Goal: Task Accomplishment & Management: Manage account settings

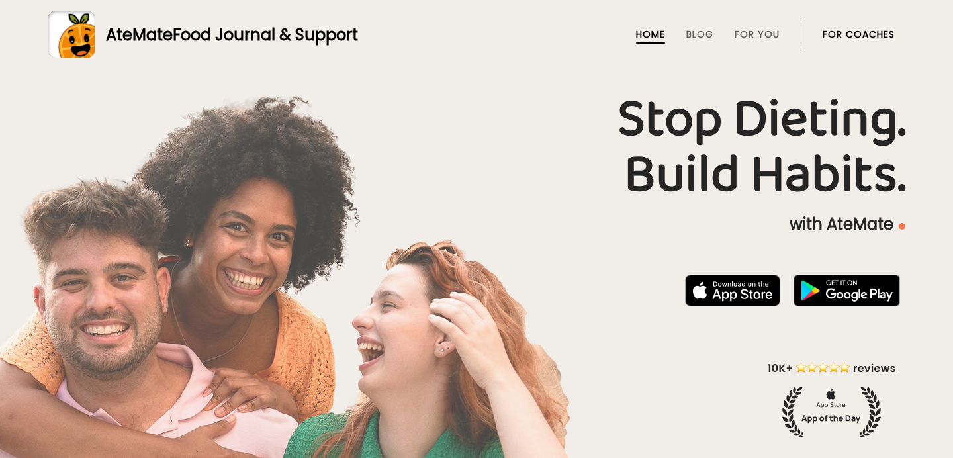
click at [840, 36] on link "For Coaches" at bounding box center [859, 34] width 72 height 11
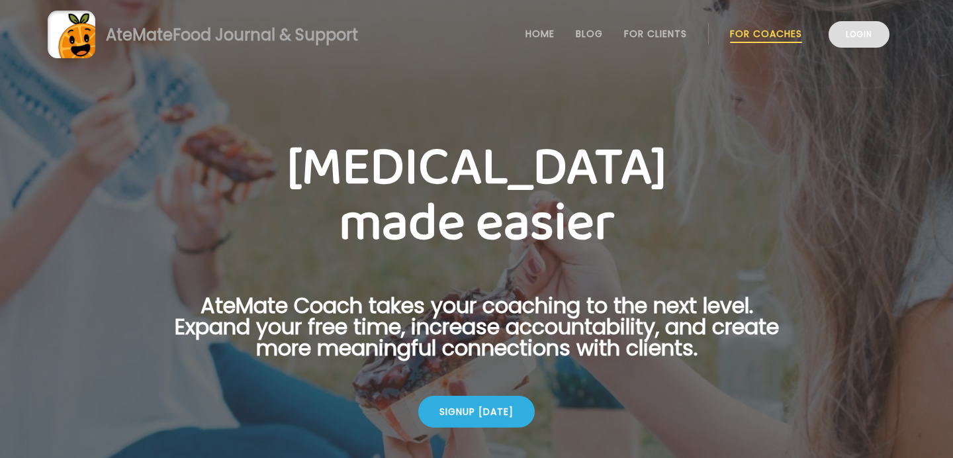
click at [852, 40] on link "Login" at bounding box center [859, 34] width 61 height 26
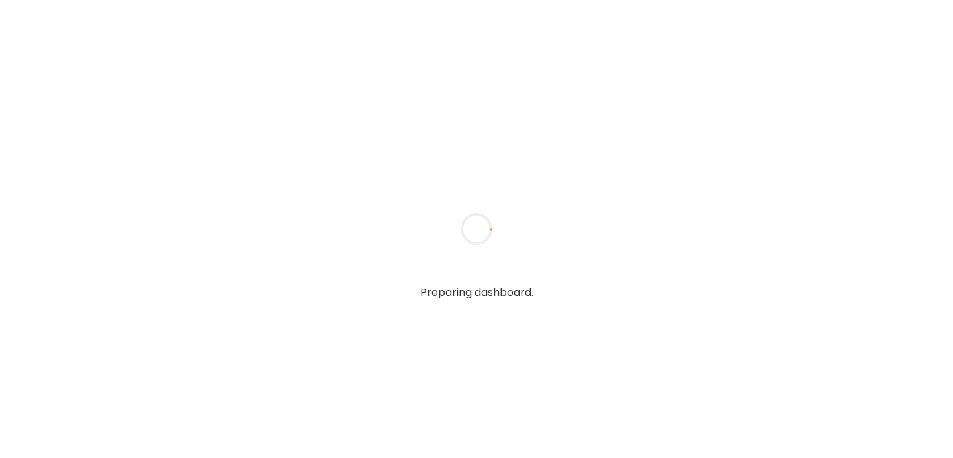
type textarea "**********"
type input "*****"
type input "**********"
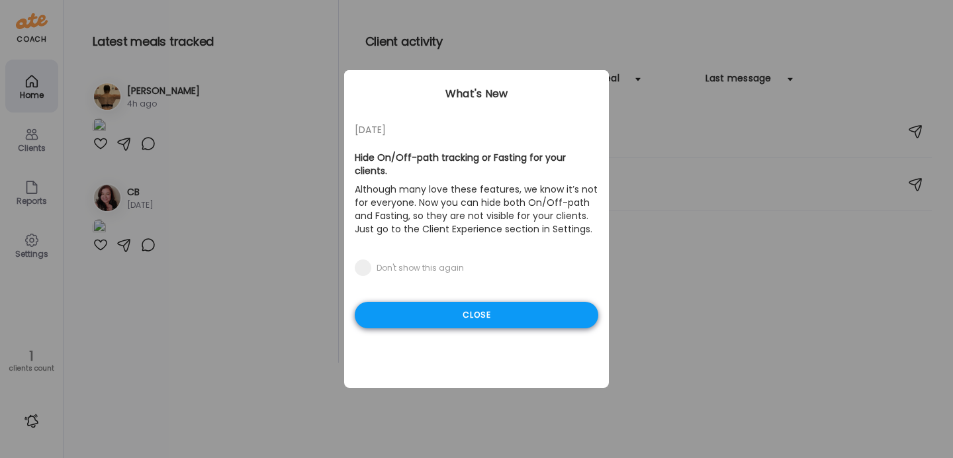
type input "**********"
click at [487, 302] on div "Close" at bounding box center [477, 315] width 244 height 26
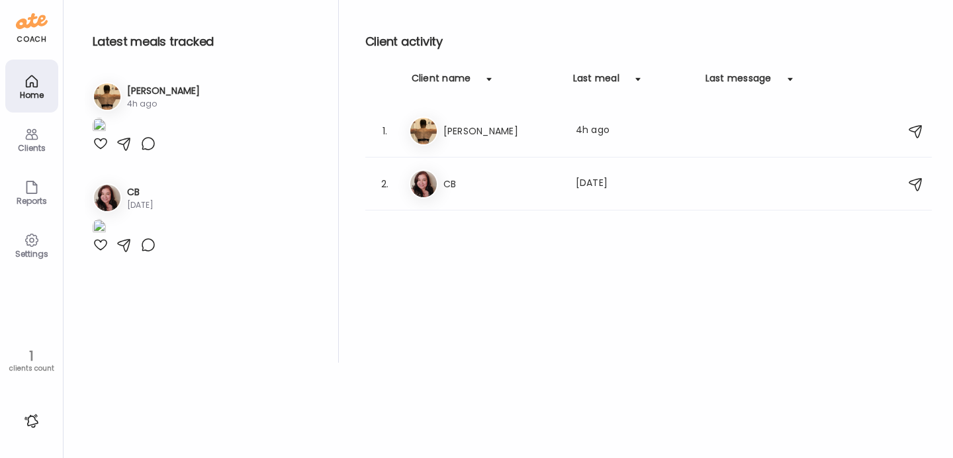
click at [160, 91] on h3 "[PERSON_NAME]" at bounding box center [163, 91] width 73 height 14
click at [496, 137] on h3 "[PERSON_NAME]" at bounding box center [501, 131] width 116 height 16
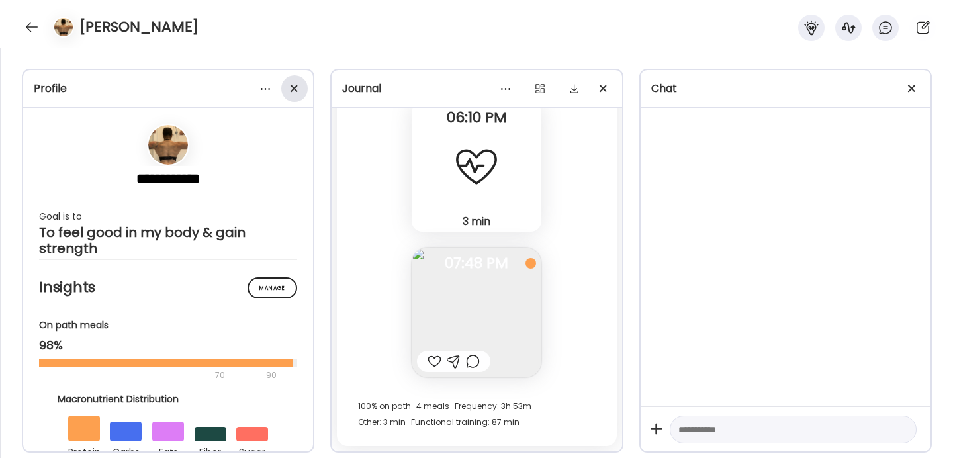
click at [295, 93] on div at bounding box center [294, 88] width 26 height 26
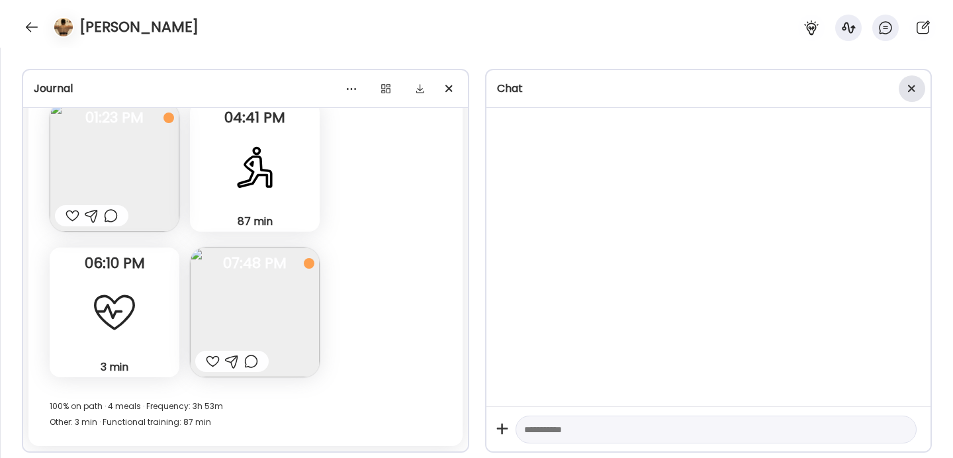
click at [910, 96] on div at bounding box center [912, 88] width 26 height 26
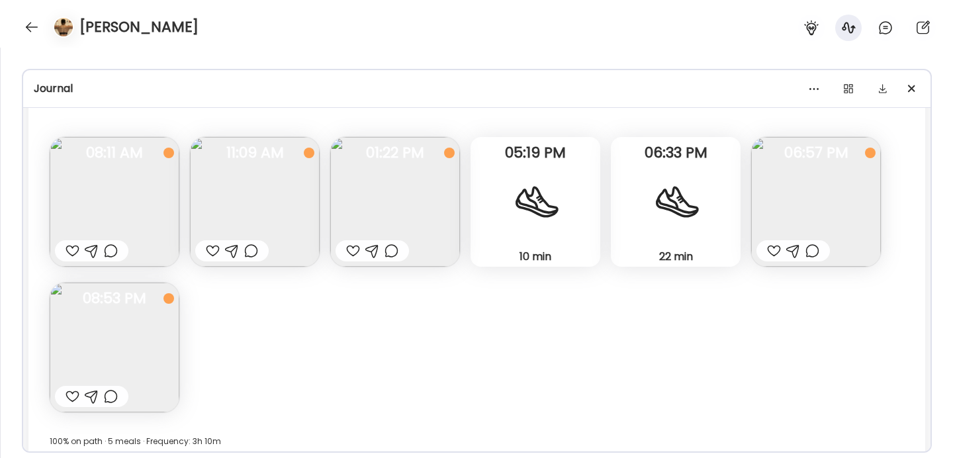
scroll to position [5603, 0]
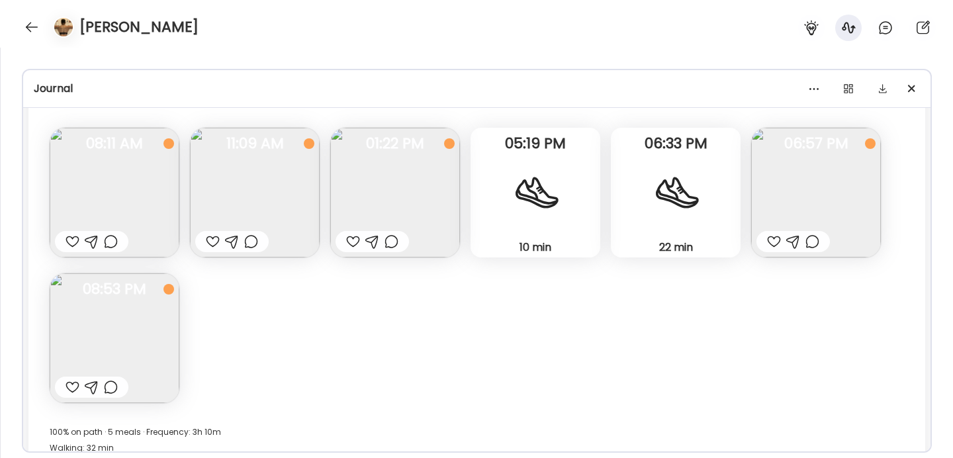
click at [379, 193] on img at bounding box center [395, 193] width 130 height 130
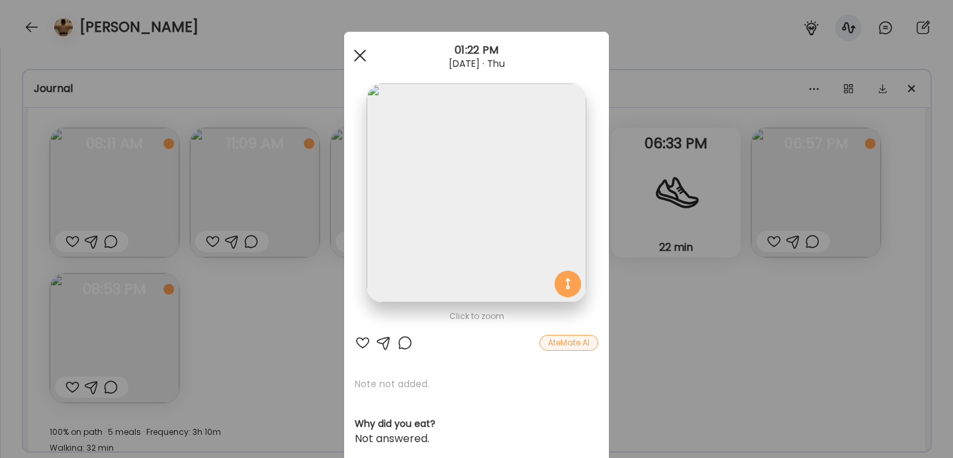
click at [362, 53] on span at bounding box center [360, 56] width 12 height 12
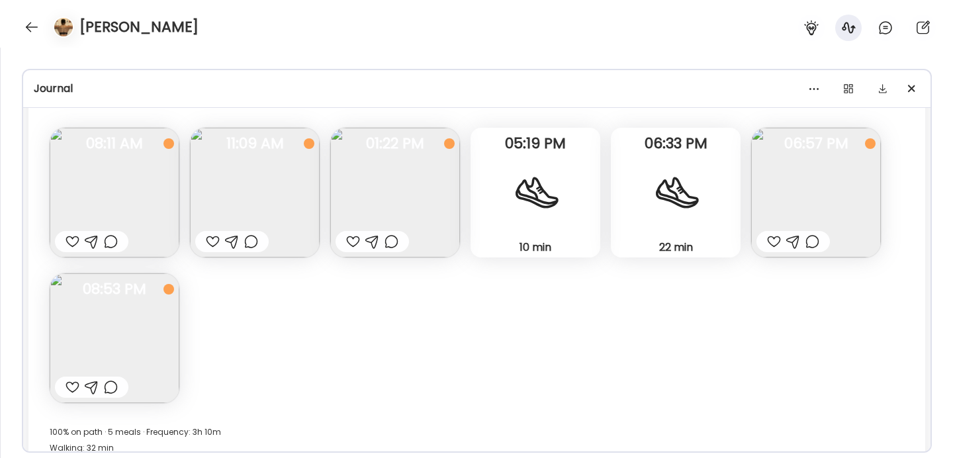
click at [96, 334] on img at bounding box center [115, 338] width 130 height 130
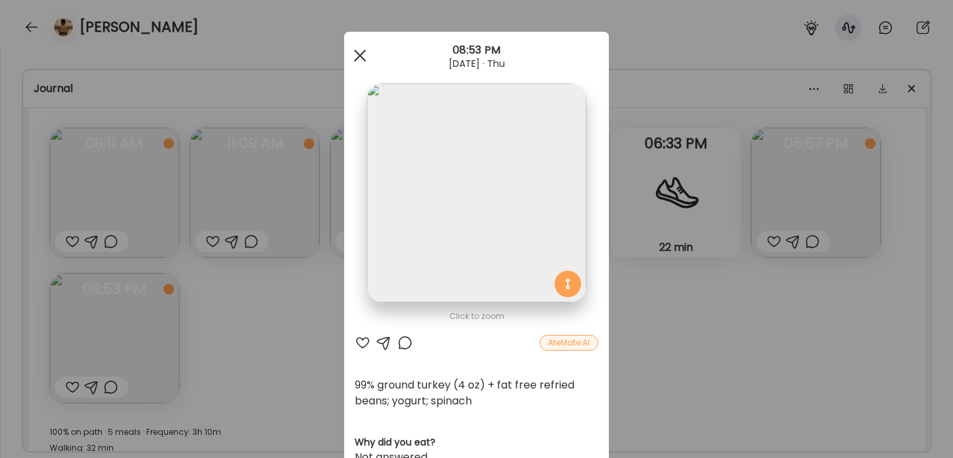
click at [359, 57] on div at bounding box center [360, 55] width 26 height 26
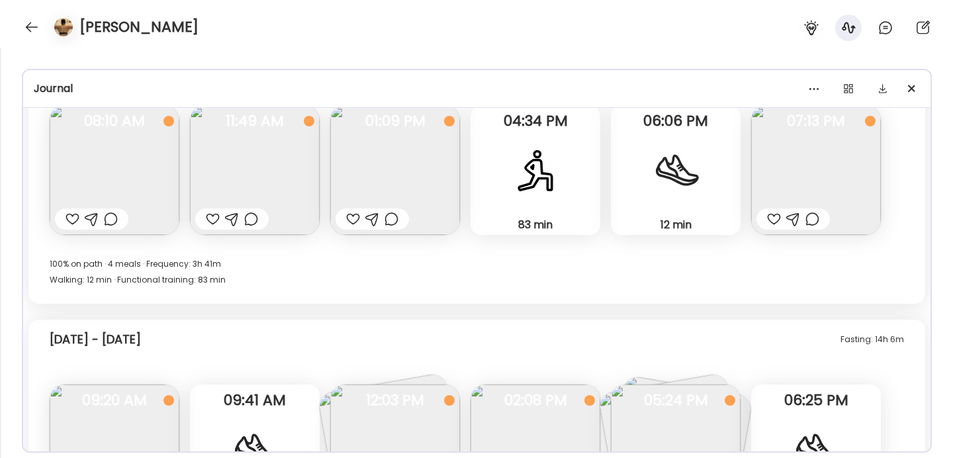
scroll to position [6051, 0]
click at [787, 187] on img at bounding box center [816, 170] width 130 height 130
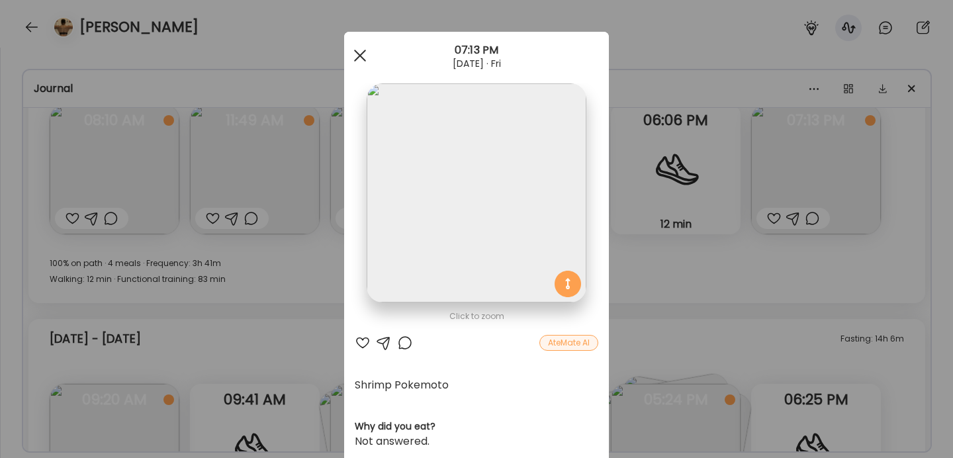
click at [363, 61] on div at bounding box center [360, 55] width 26 height 26
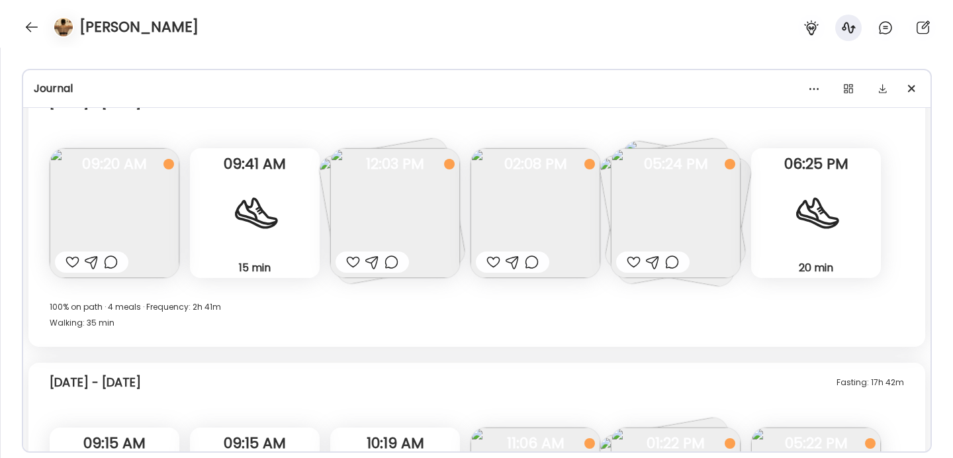
scroll to position [6288, 0]
click at [413, 216] on img at bounding box center [395, 213] width 130 height 130
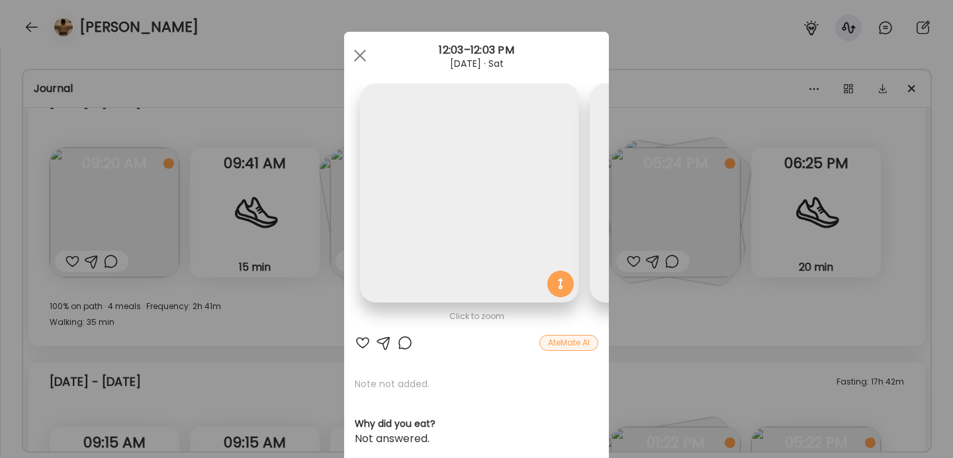
scroll to position [0, 216]
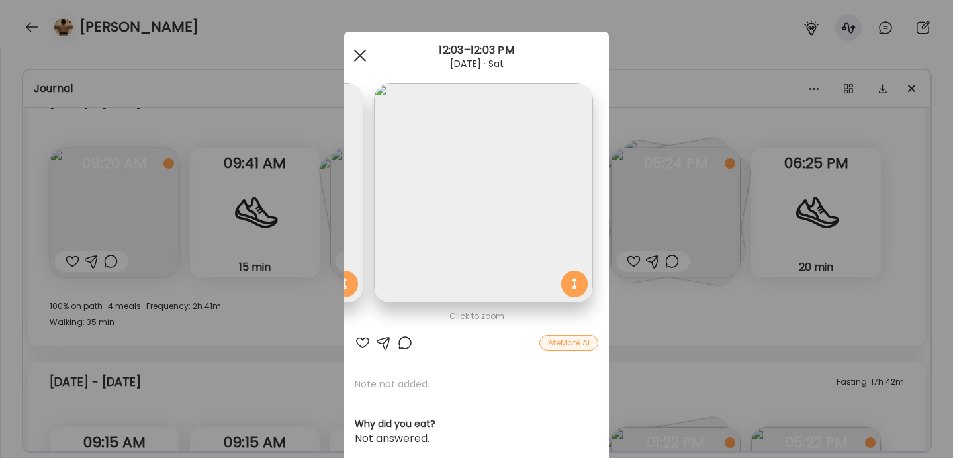
click at [361, 54] on span at bounding box center [360, 56] width 12 height 12
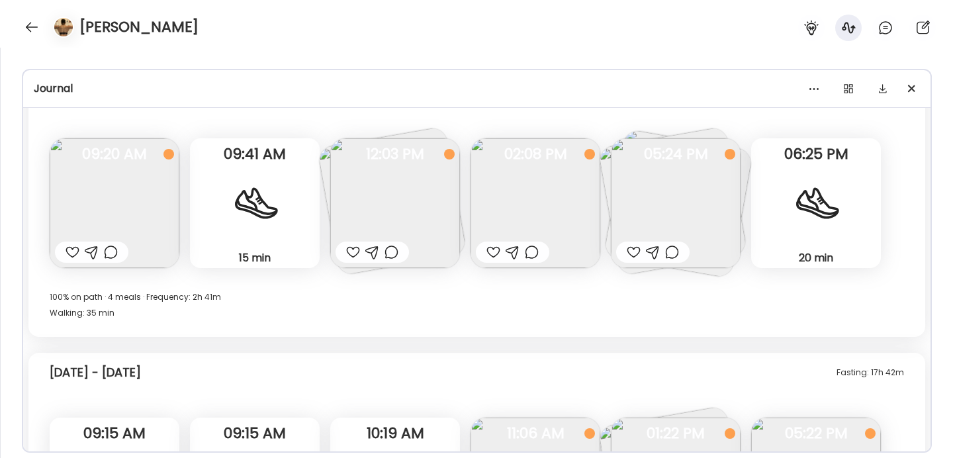
scroll to position [6298, 0]
click at [690, 217] on img at bounding box center [676, 202] width 130 height 130
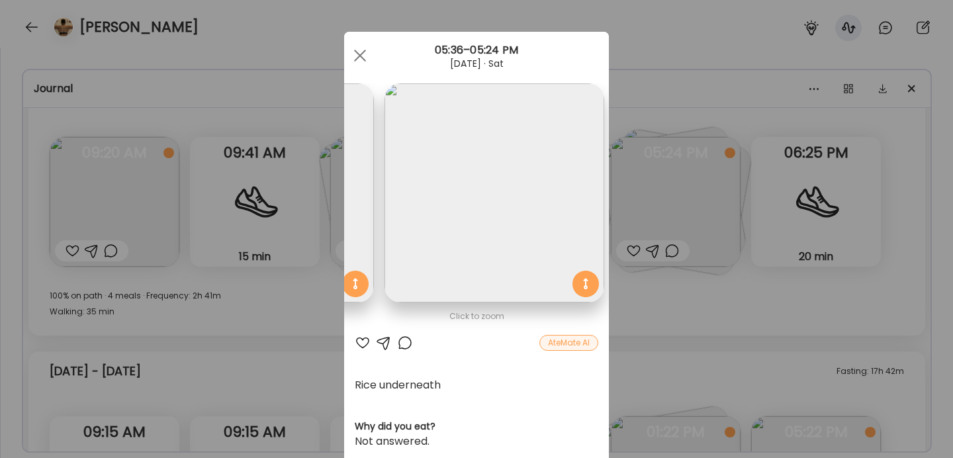
scroll to position [0, 445]
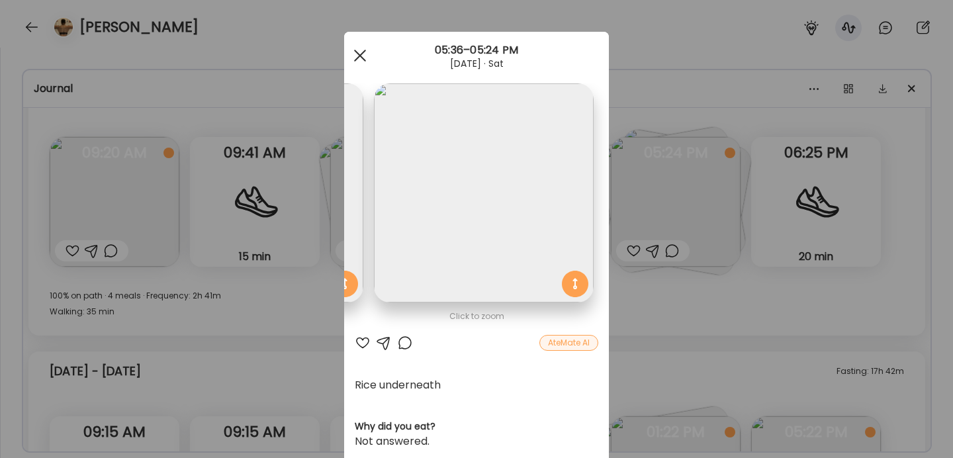
click at [358, 62] on div at bounding box center [360, 55] width 26 height 26
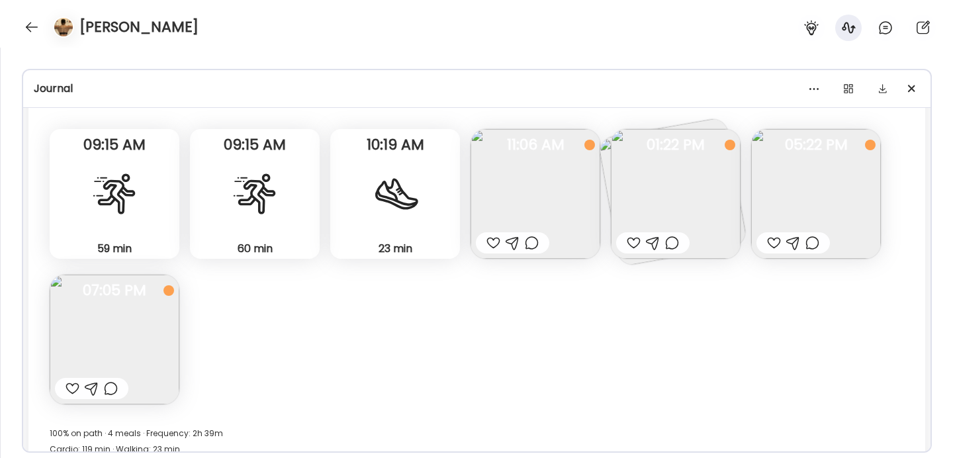
scroll to position [6591, 0]
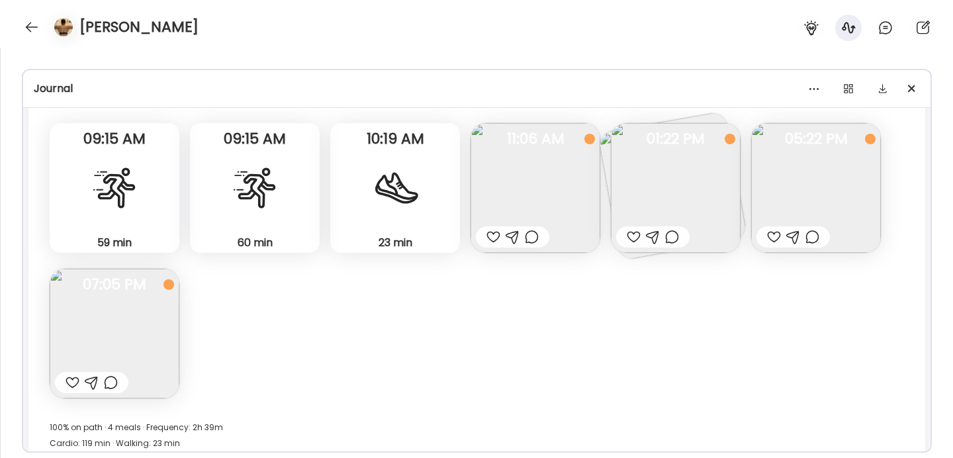
click at [557, 202] on img at bounding box center [536, 188] width 130 height 130
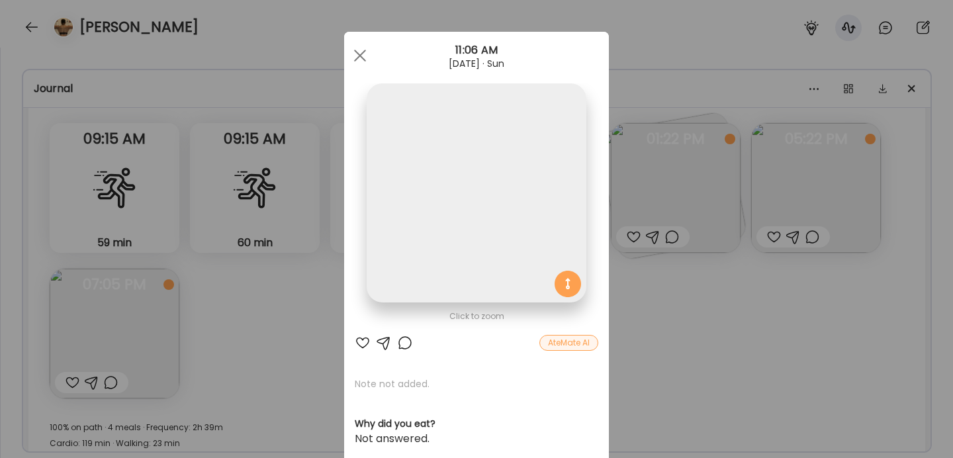
scroll to position [0, 0]
click at [357, 52] on span at bounding box center [360, 56] width 12 height 12
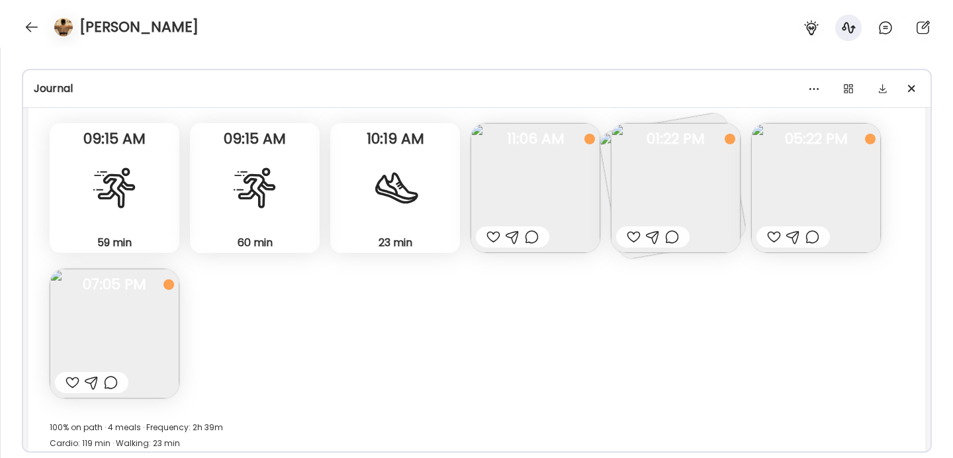
click at [692, 204] on img at bounding box center [676, 188] width 130 height 130
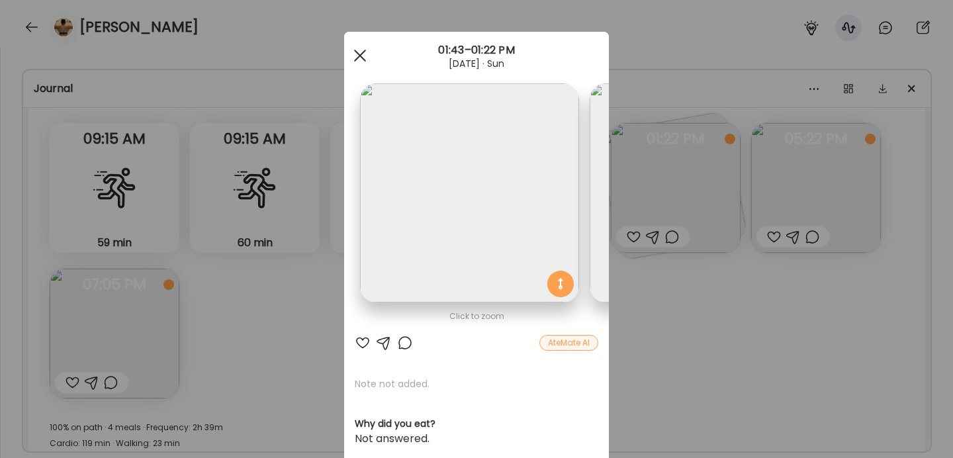
click at [359, 62] on div at bounding box center [360, 55] width 26 height 26
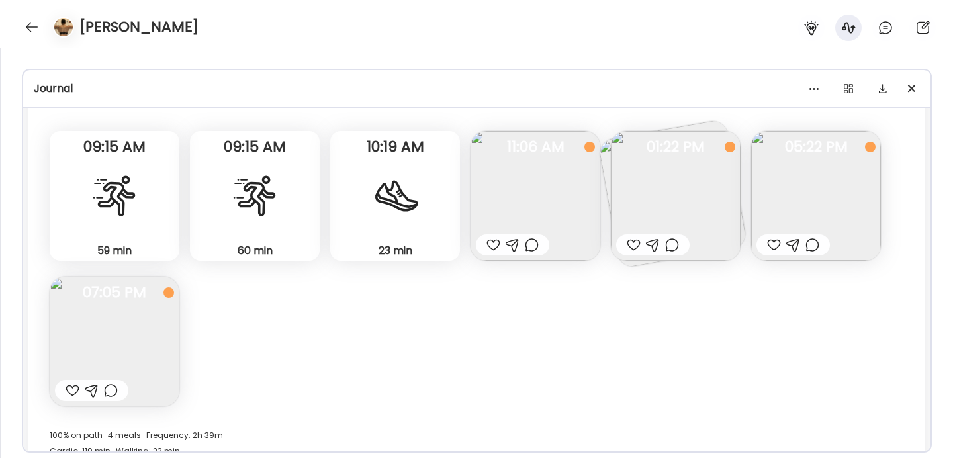
scroll to position [6580, 0]
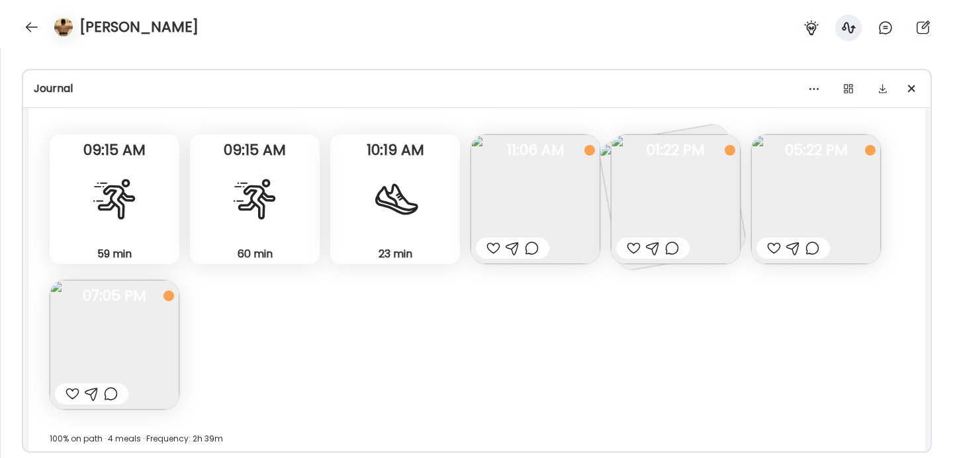
click at [127, 337] on img at bounding box center [115, 345] width 130 height 130
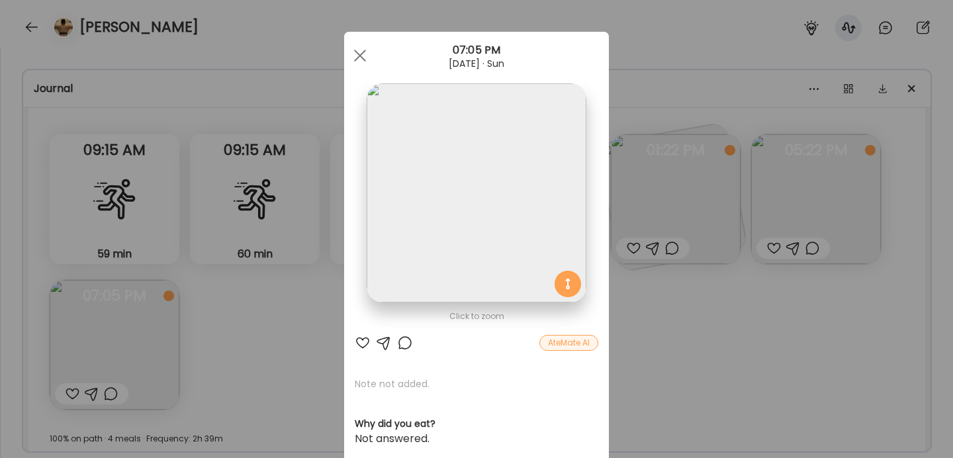
click at [453, 213] on img at bounding box center [476, 192] width 219 height 219
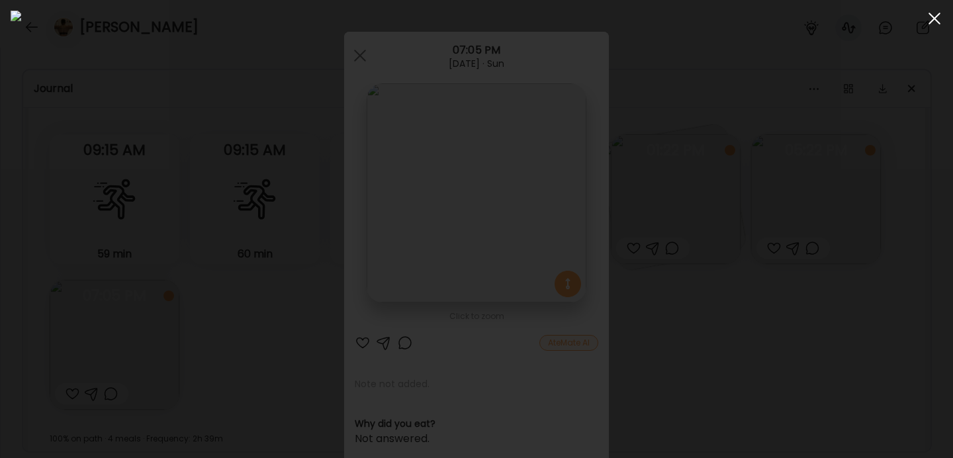
click at [933, 19] on span at bounding box center [935, 19] width 12 height 12
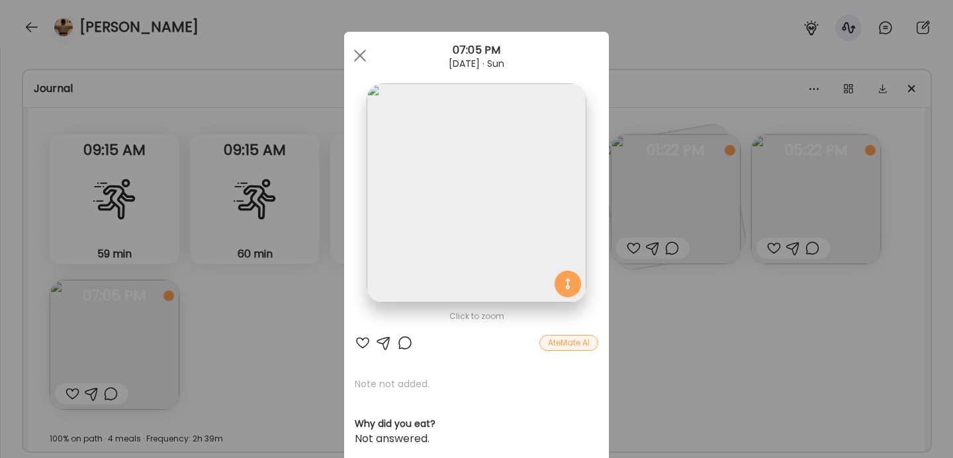
click at [297, 394] on div "Ate Coach Dashboard Wahoo! It’s official Take a moment to set up your Coach Pro…" at bounding box center [476, 229] width 953 height 458
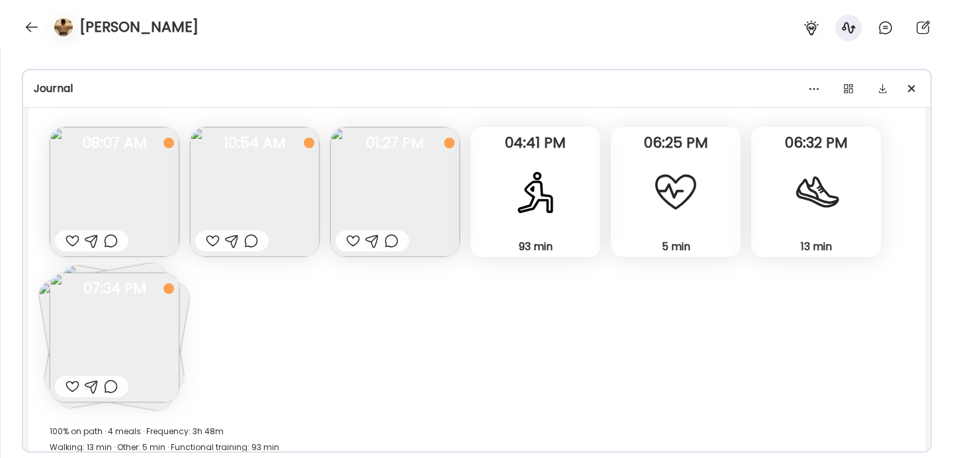
scroll to position [7114, 0]
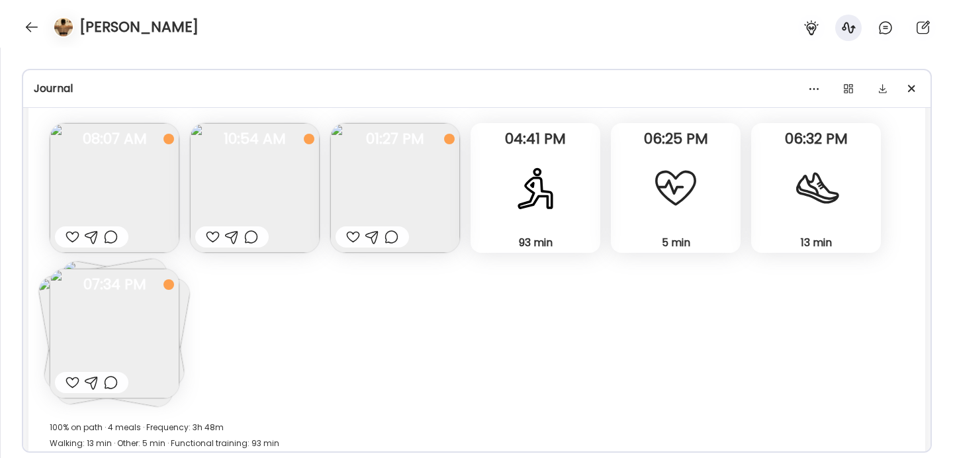
click at [416, 183] on img at bounding box center [395, 188] width 130 height 130
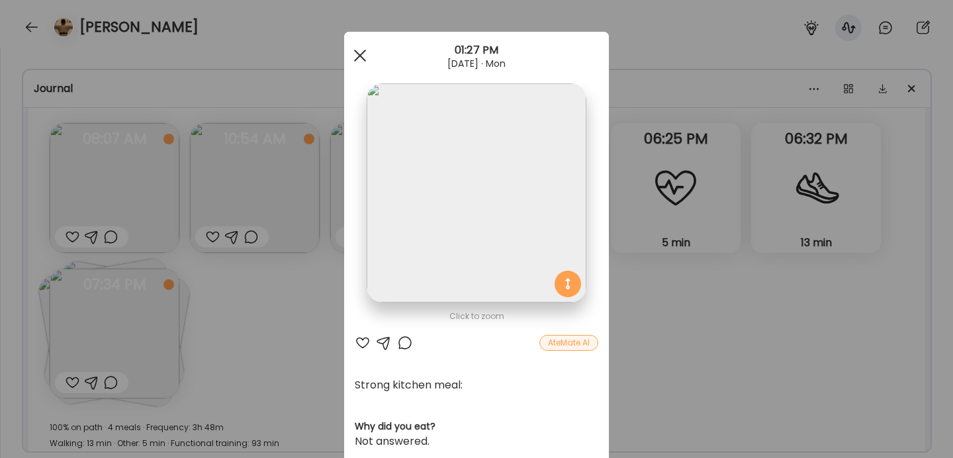
click at [359, 62] on div at bounding box center [360, 55] width 26 height 26
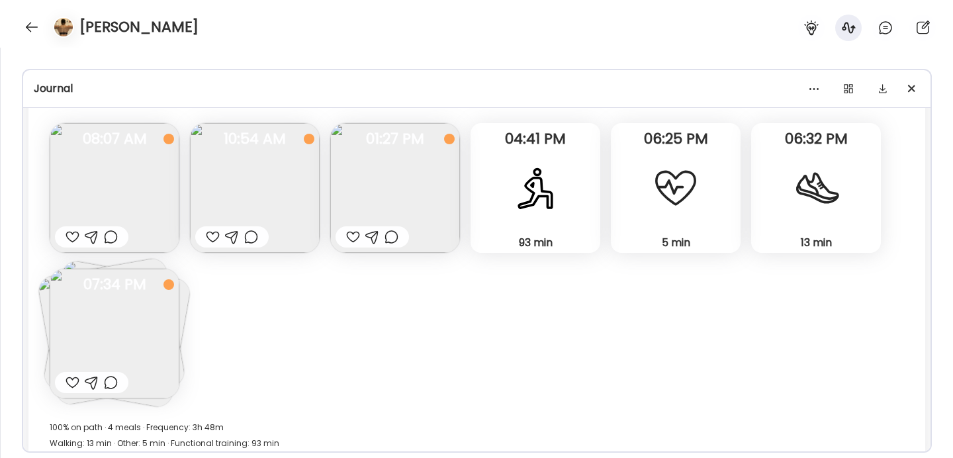
click at [134, 319] on img at bounding box center [115, 334] width 130 height 130
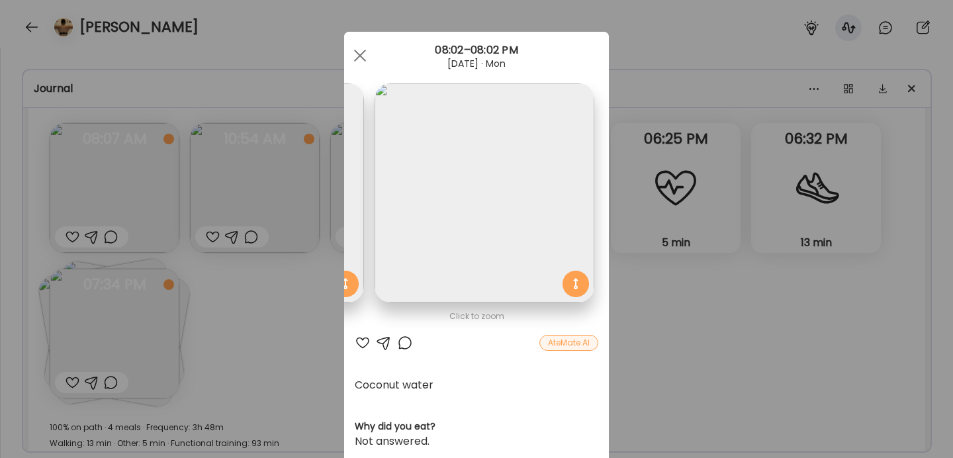
scroll to position [0, 445]
click at [358, 64] on div at bounding box center [360, 55] width 26 height 26
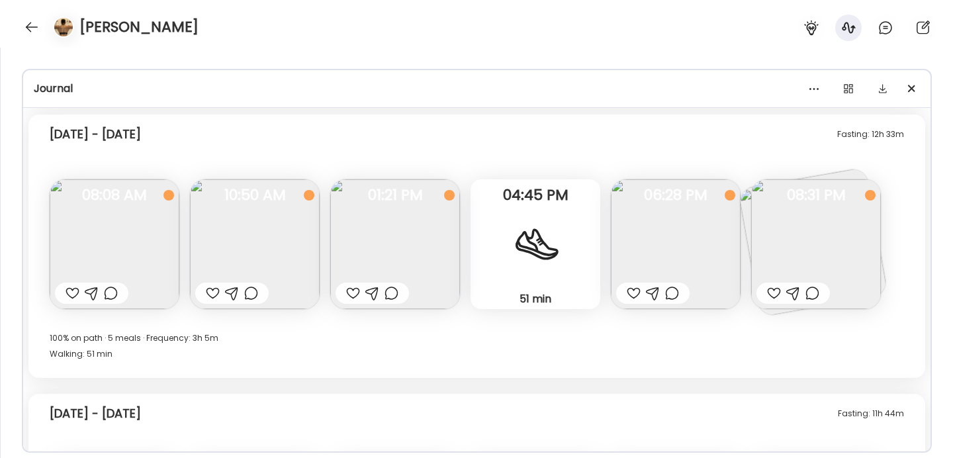
scroll to position [7485, 0]
click at [426, 251] on img at bounding box center [395, 242] width 130 height 130
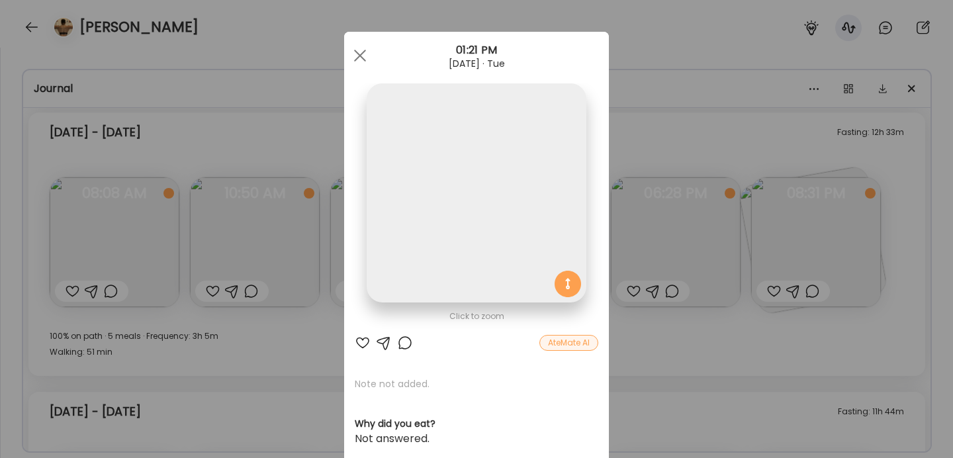
scroll to position [0, 0]
click at [357, 59] on span at bounding box center [360, 56] width 12 height 12
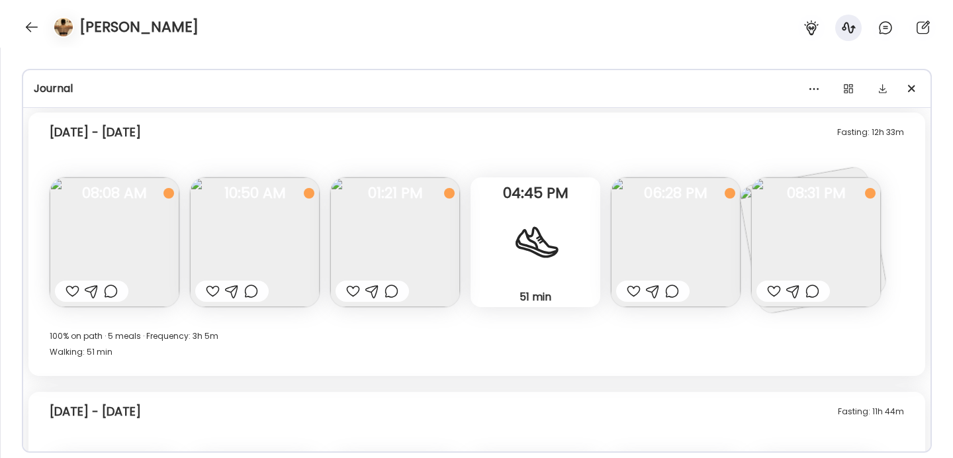
click at [644, 224] on img at bounding box center [676, 242] width 130 height 130
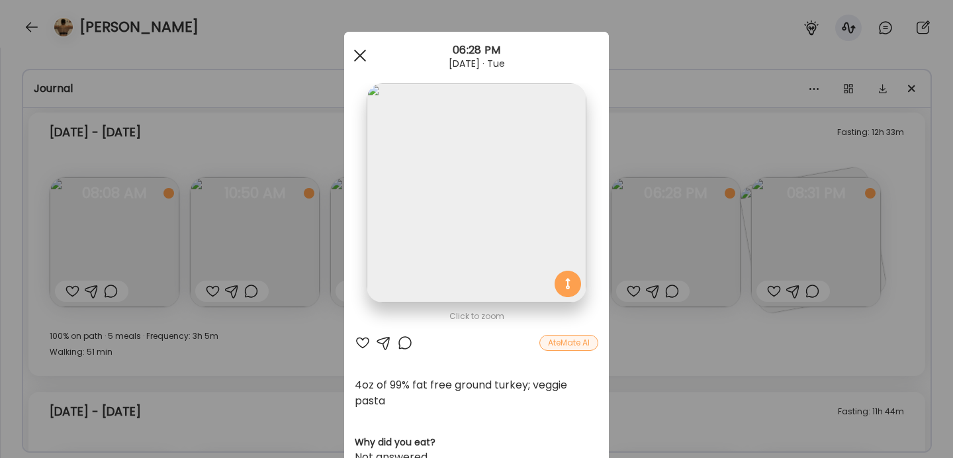
click at [356, 57] on div at bounding box center [360, 55] width 26 height 26
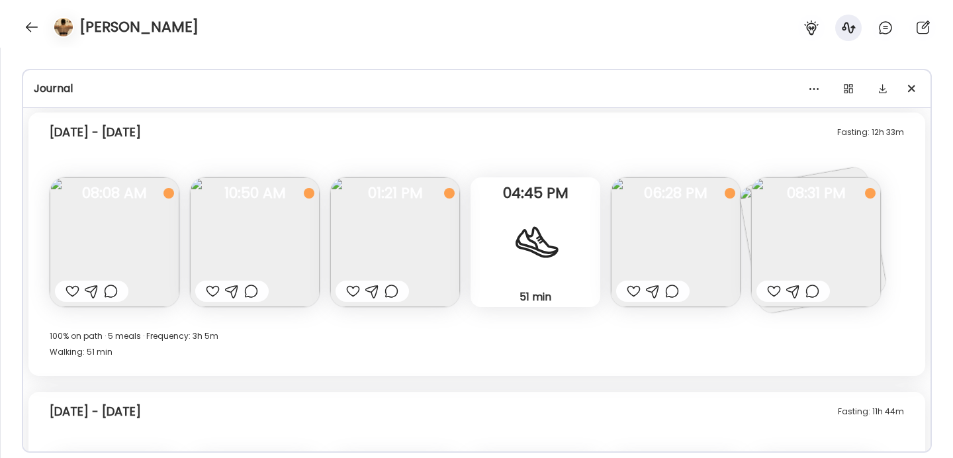
click at [829, 267] on img at bounding box center [816, 242] width 130 height 130
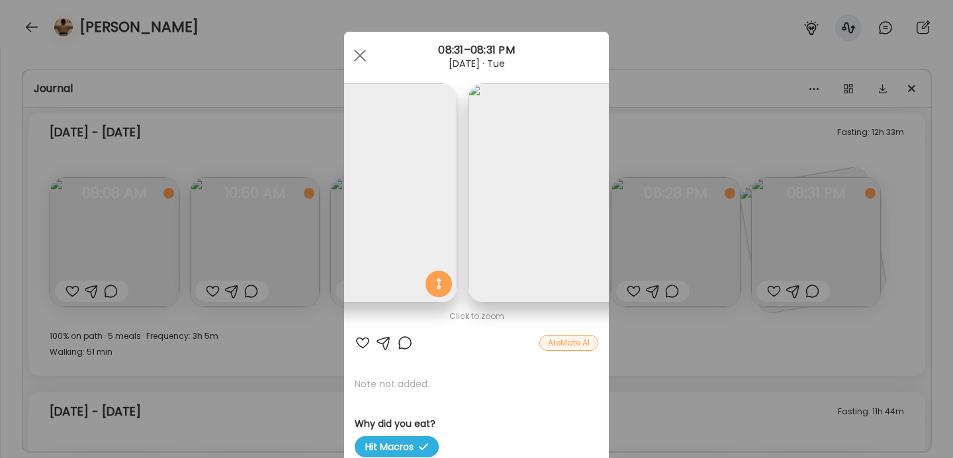
scroll to position [0, 216]
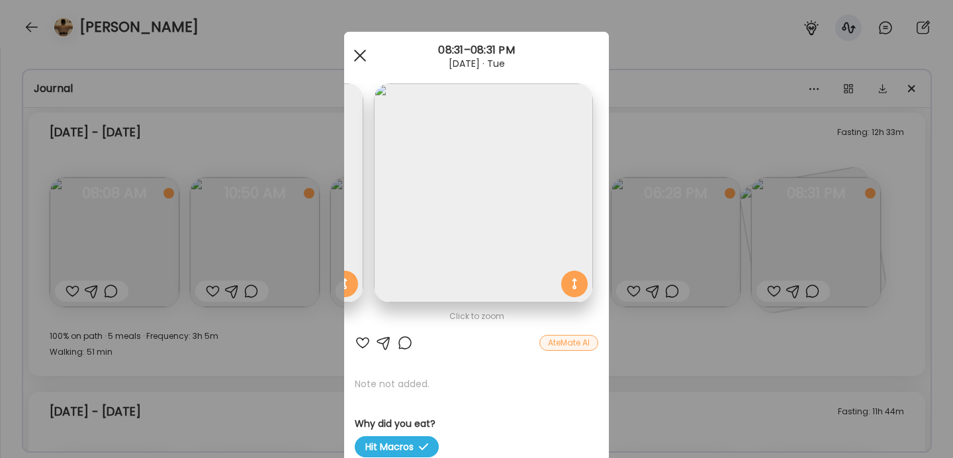
click at [351, 51] on div at bounding box center [360, 55] width 26 height 26
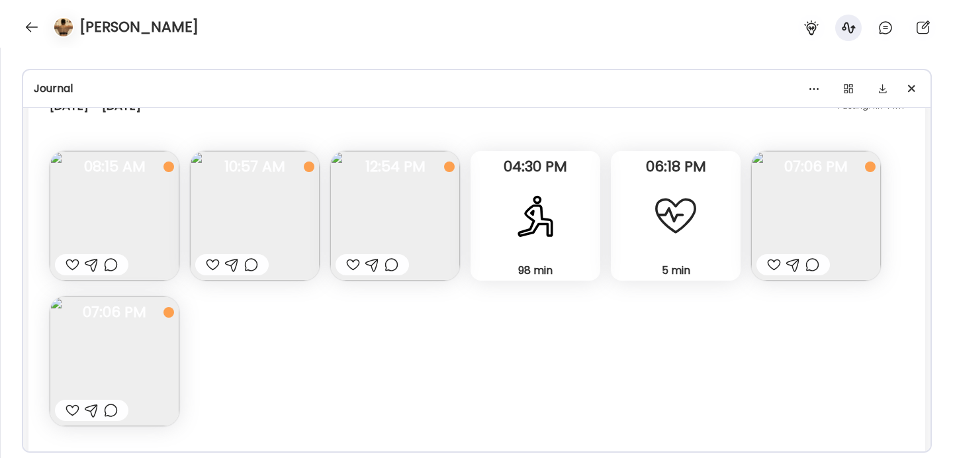
scroll to position [7801, 0]
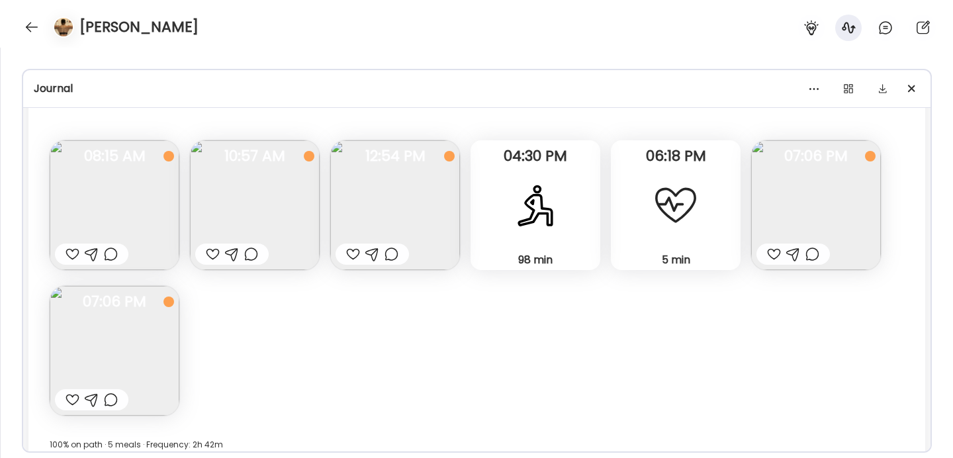
click at [410, 215] on img at bounding box center [395, 205] width 130 height 130
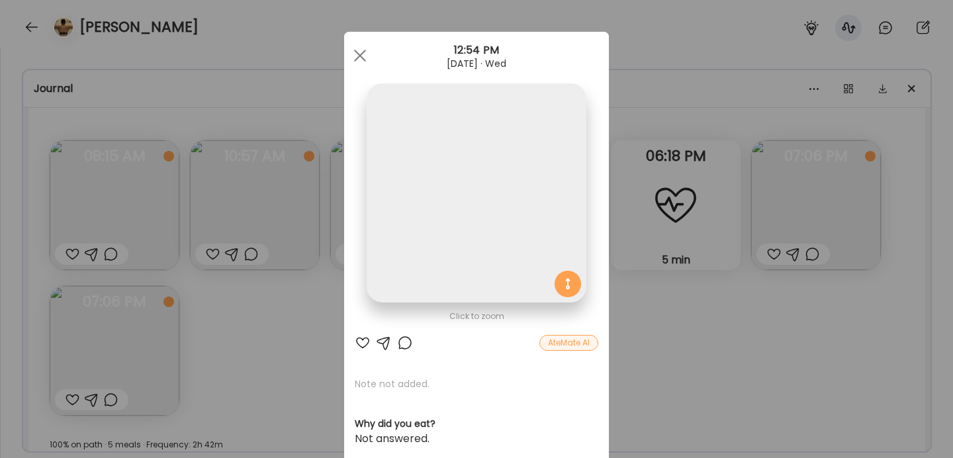
scroll to position [0, 0]
click at [357, 57] on span at bounding box center [360, 56] width 12 height 12
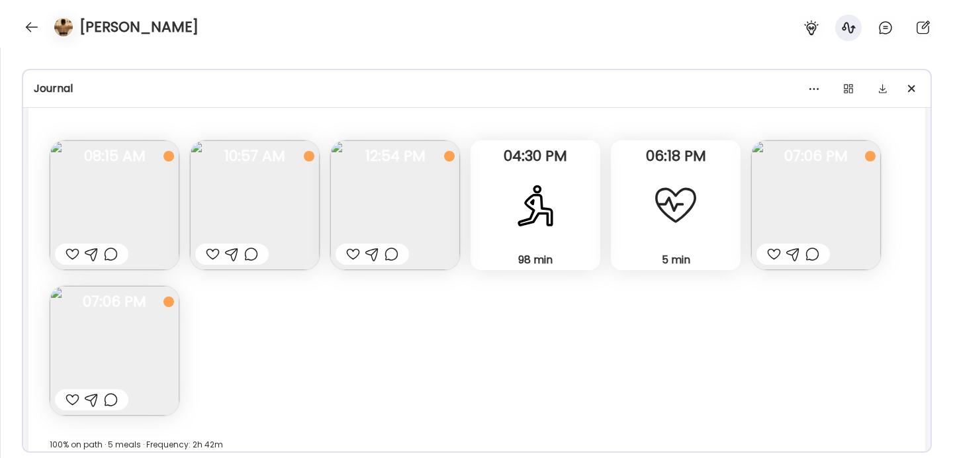
click at [841, 199] on img at bounding box center [816, 205] width 130 height 130
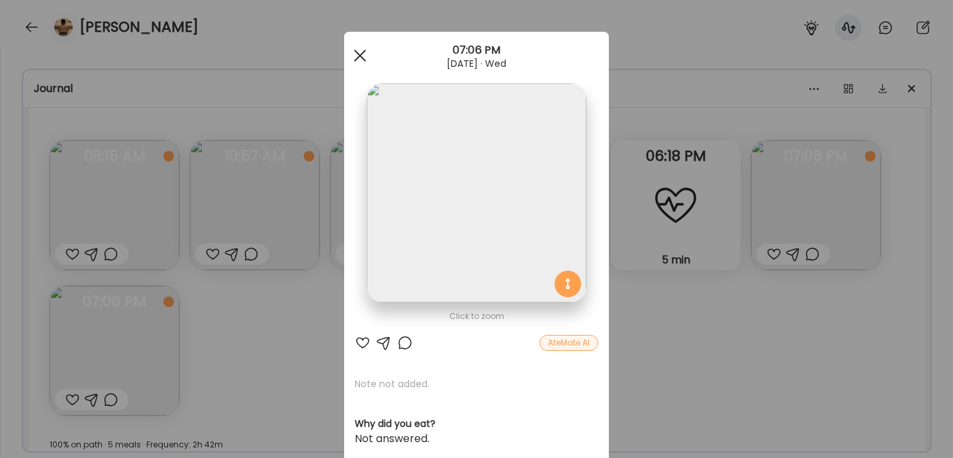
click at [361, 60] on div at bounding box center [360, 55] width 26 height 26
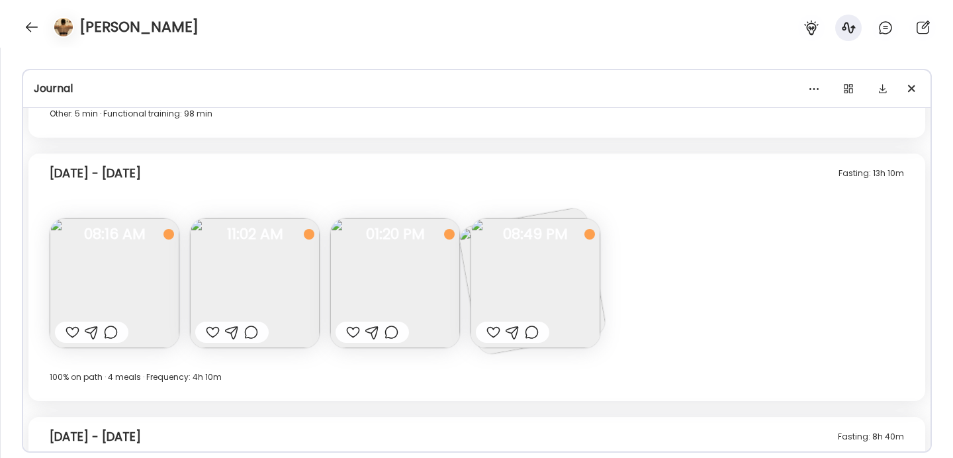
scroll to position [8162, 0]
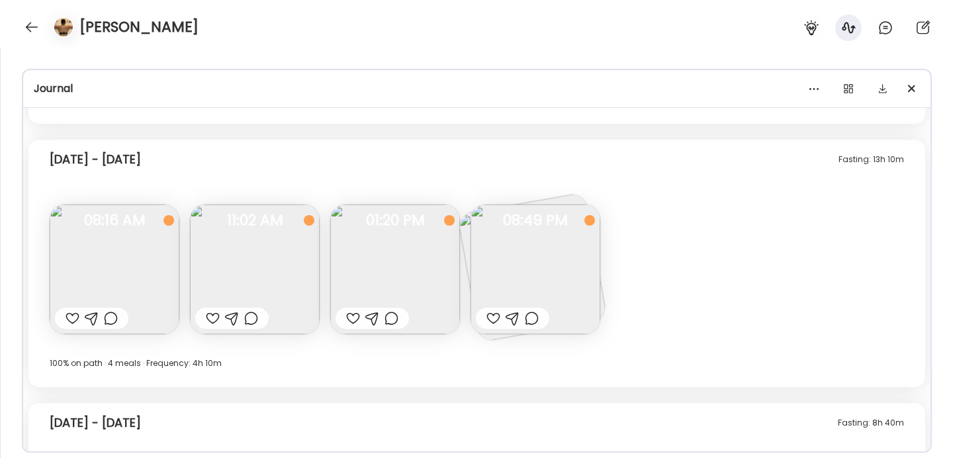
click at [546, 283] on img at bounding box center [536, 270] width 130 height 130
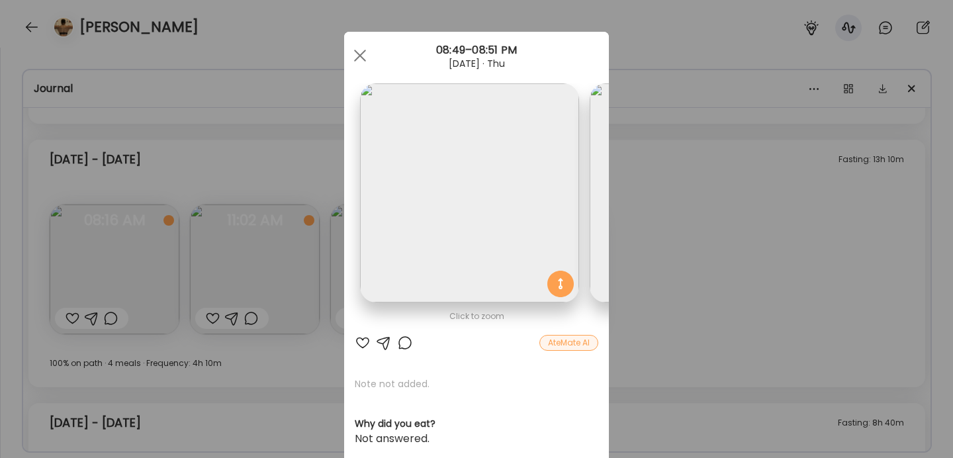
scroll to position [0, 216]
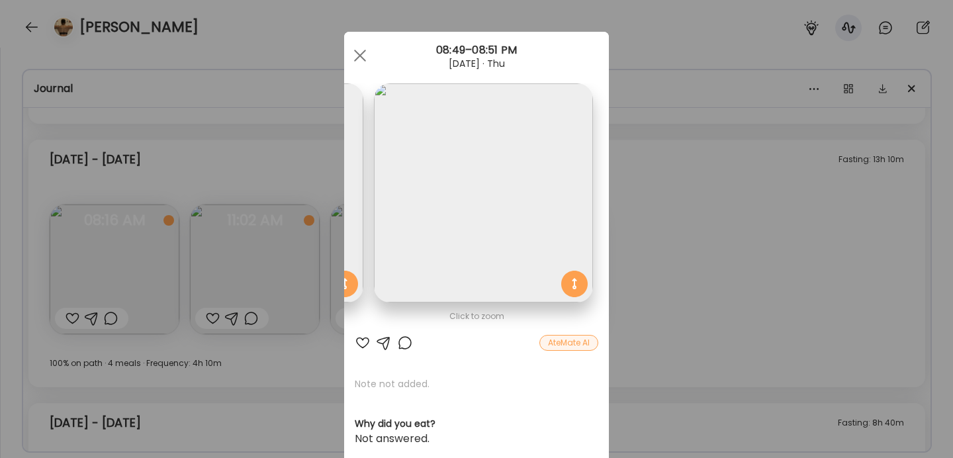
click at [471, 234] on img at bounding box center [483, 192] width 219 height 219
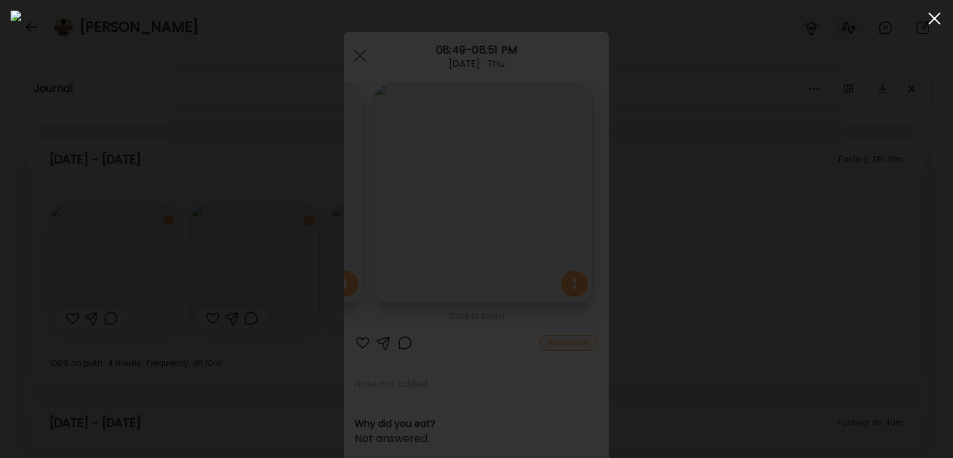
click at [934, 26] on div at bounding box center [934, 18] width 26 height 26
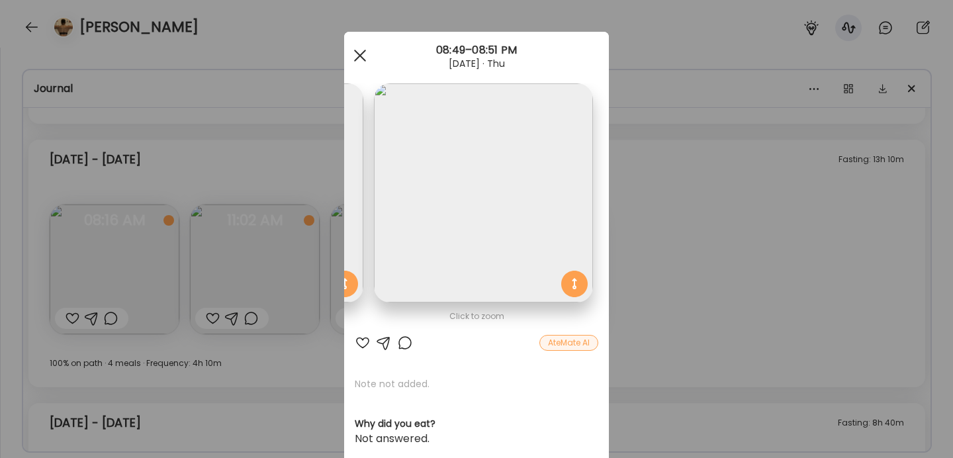
click at [358, 57] on span at bounding box center [360, 56] width 12 height 12
